Goal: Check status: Check status

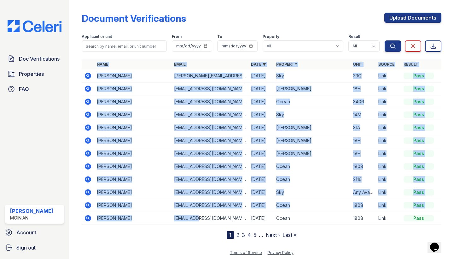
drag, startPoint x: 130, startPoint y: 244, endPoint x: 201, endPoint y: 219, distance: 74.9
click at [201, 219] on div "Document Verifications Upload Documents Filter Applicant or unit From To Proper…" at bounding box center [261, 124] width 365 height 249
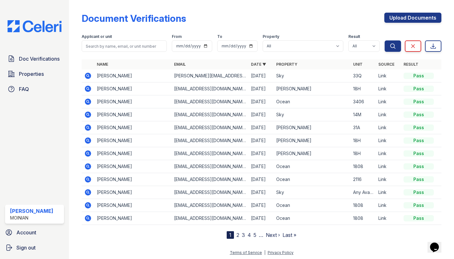
click at [179, 223] on td "drummel03@gmail.com" at bounding box center [210, 218] width 77 height 13
click at [112, 50] on input "search" at bounding box center [124, 45] width 85 height 11
type input "enya"
click at [393, 46] on button "Search" at bounding box center [393, 45] width 16 height 11
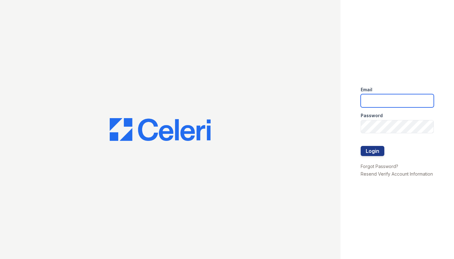
type input "shiv@auranewyork.com"
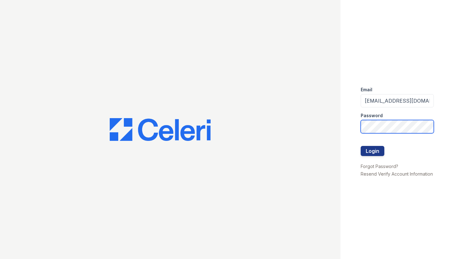
click at [373, 151] on button "Login" at bounding box center [373, 151] width 24 height 10
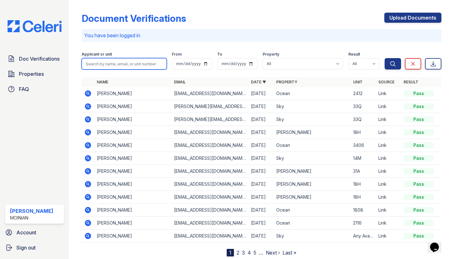
click at [131, 64] on input "search" at bounding box center [124, 63] width 85 height 11
type input "Enya"
click at [393, 64] on button "Search" at bounding box center [393, 63] width 16 height 11
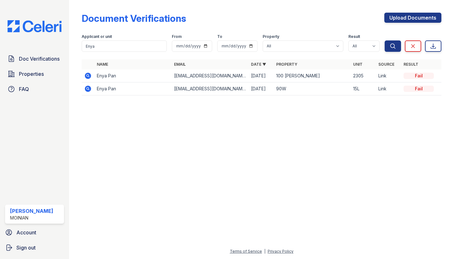
click at [100, 39] on div "Applicant or unit" at bounding box center [124, 37] width 85 height 6
click at [102, 49] on input "Enya" at bounding box center [124, 45] width 85 height 11
type input "mariana"
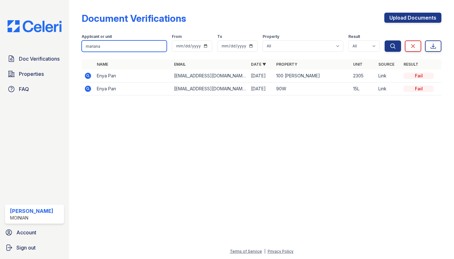
click at [393, 46] on button "Search" at bounding box center [393, 45] width 16 height 11
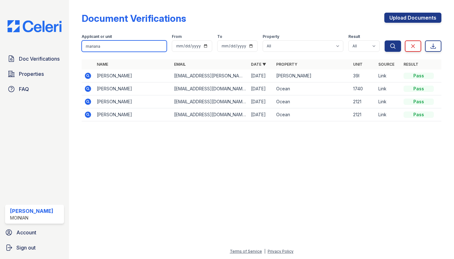
click at [131, 46] on input "mariana" at bounding box center [124, 45] width 85 height 11
type input "brian"
click at [393, 46] on button "Search" at bounding box center [393, 45] width 16 height 11
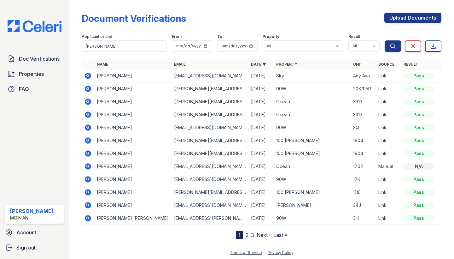
drag, startPoint x: 131, startPoint y: 46, endPoint x: 88, endPoint y: 75, distance: 52.2
click at [88, 75] on icon at bounding box center [88, 75] width 2 height 2
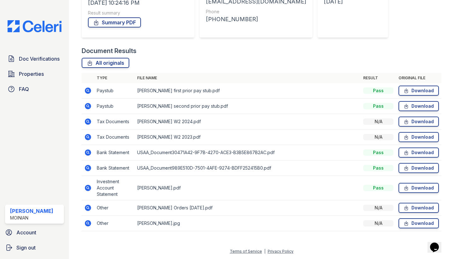
scroll to position [109, 0]
click at [87, 186] on icon at bounding box center [88, 188] width 6 height 6
click at [87, 93] on icon at bounding box center [88, 90] width 6 height 6
click at [85, 208] on icon at bounding box center [88, 207] width 6 height 6
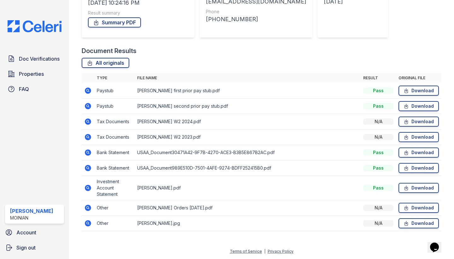
click at [88, 107] on icon at bounding box center [88, 106] width 8 height 8
click at [88, 186] on icon at bounding box center [88, 188] width 6 height 6
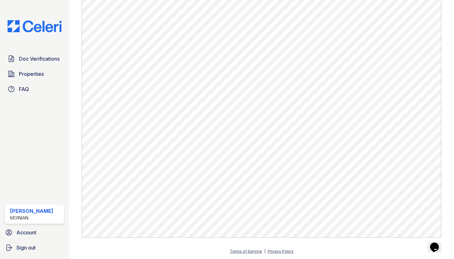
scroll to position [333, 0]
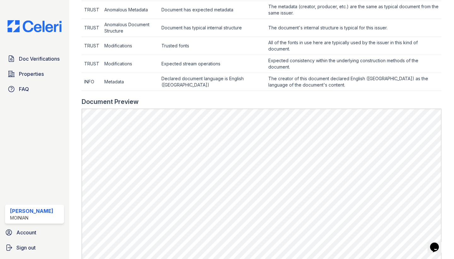
scroll to position [252, 0]
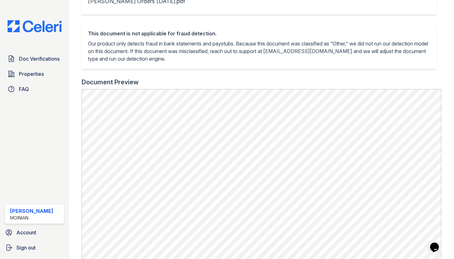
scroll to position [126, 0]
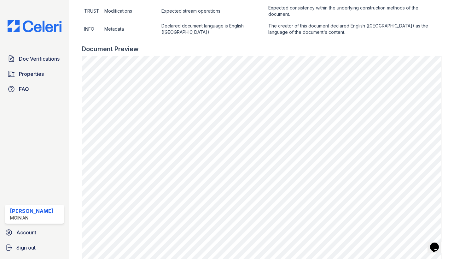
scroll to position [285, 0]
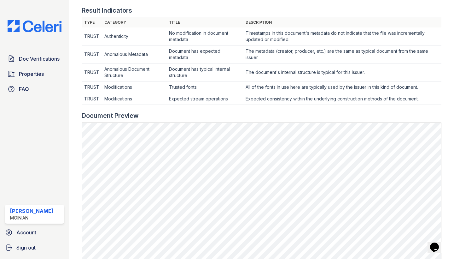
scroll to position [260, 0]
